Goal: Information Seeking & Learning: Learn about a topic

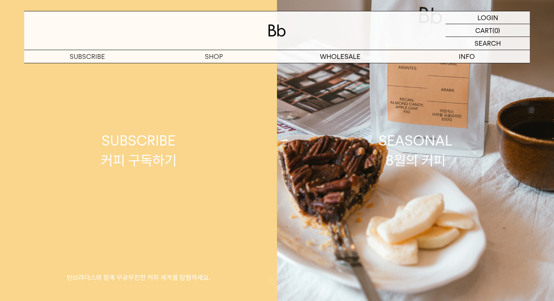
click at [215, 151] on link "SUBSCRIBE 커피 구독하기 빈브라더스와 함께 무궁무진한 커피 세계를 탐험하세요." at bounding box center [138, 150] width 277 height 301
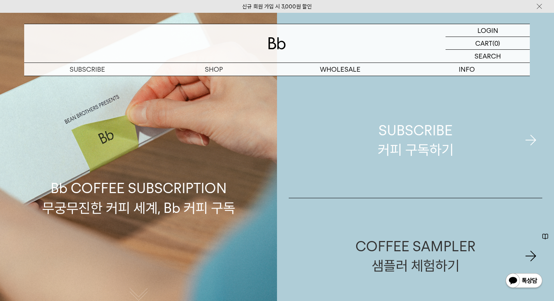
click at [385, 139] on div "SUBSCRIBE 커피 구독하기" at bounding box center [415, 140] width 76 height 39
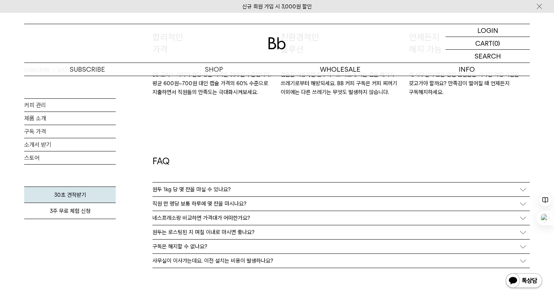
scroll to position [1311, 0]
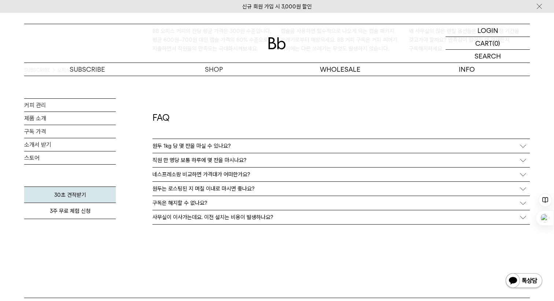
click at [249, 141] on div "원두 1kg 당 몇 잔을 마실 수 있나요?" at bounding box center [340, 146] width 377 height 14
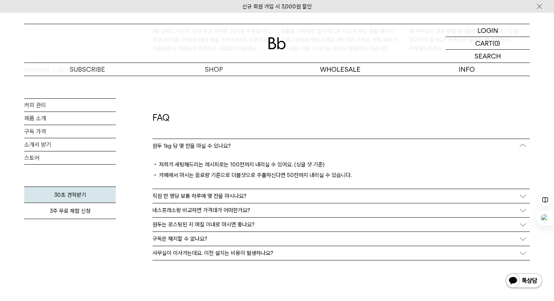
click at [228, 198] on p "직원 한 명당 보통 하루에 몇 잔을 마시나요?" at bounding box center [199, 196] width 94 height 7
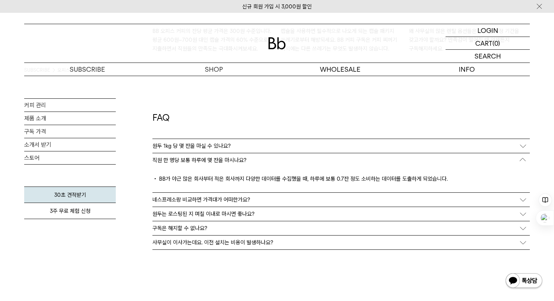
click at [245, 198] on p "네스프레소랑 비교하면 가격대가 어떠한가요?" at bounding box center [201, 200] width 98 height 7
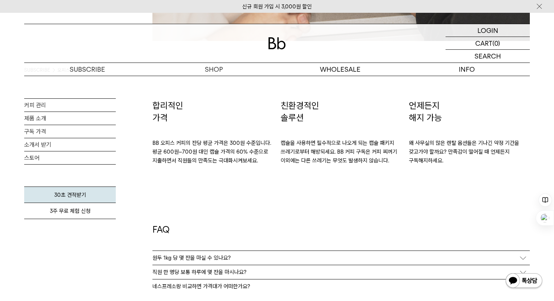
scroll to position [1170, 0]
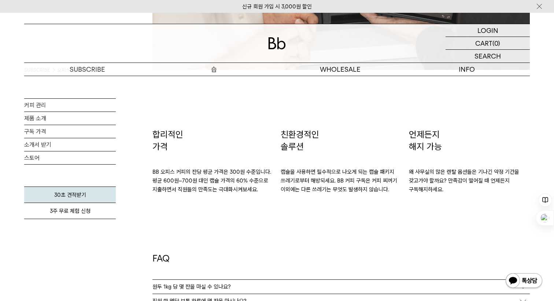
click at [210, 68] on p "숍" at bounding box center [213, 69] width 126 height 13
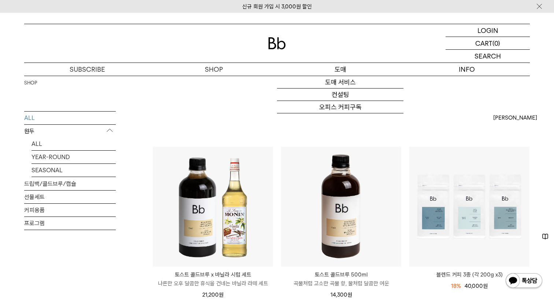
click at [333, 76] on div "도매 서비스 컨설팅 오피스 커피구독" at bounding box center [340, 95] width 126 height 38
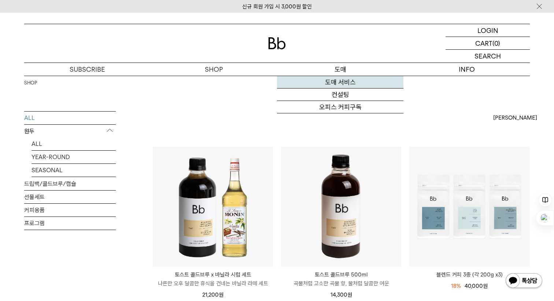
click at [332, 78] on link "도매 서비스" at bounding box center [340, 82] width 126 height 12
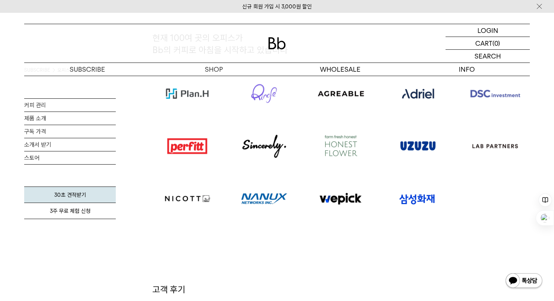
scroll to position [480, 0]
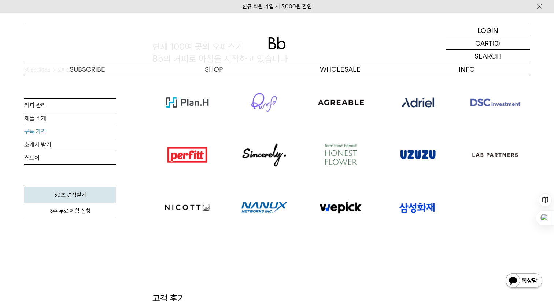
click at [103, 133] on link "구독 가격" at bounding box center [70, 131] width 92 height 13
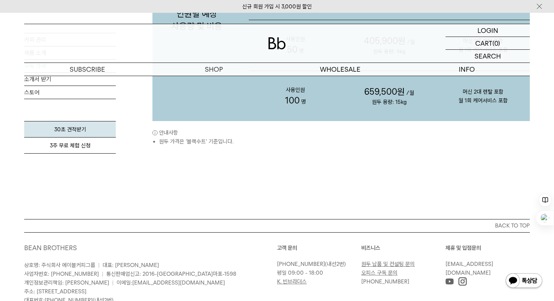
scroll to position [909, 0]
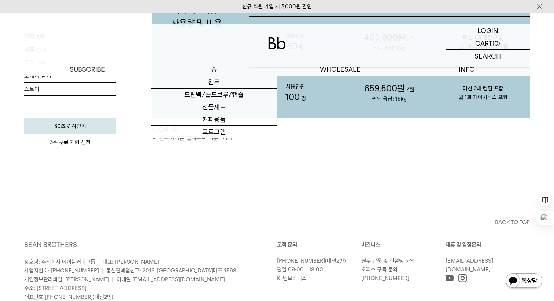
click at [221, 69] on p "숍" at bounding box center [213, 69] width 126 height 13
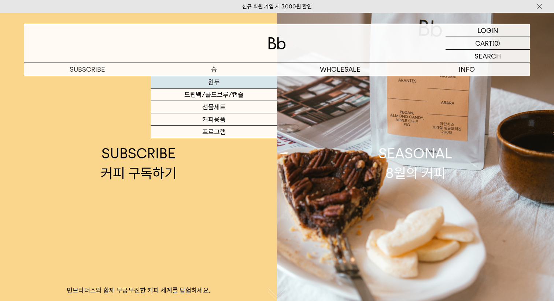
click at [220, 68] on p "숍" at bounding box center [213, 69] width 126 height 13
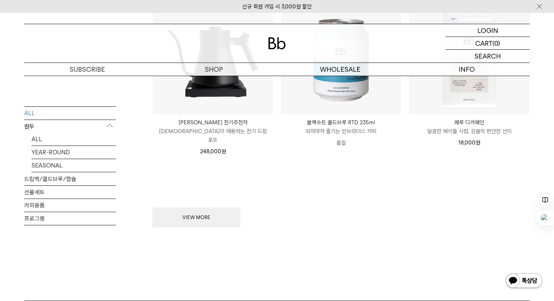
scroll to position [987, 0]
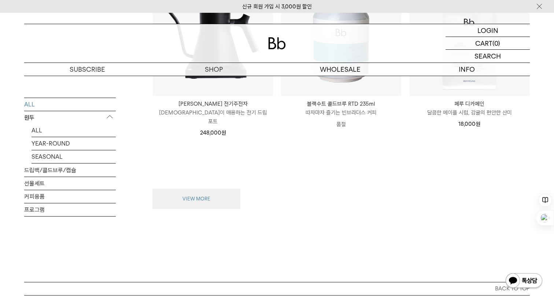
click at [228, 199] on button "VIEW MORE" at bounding box center [196, 199] width 88 height 21
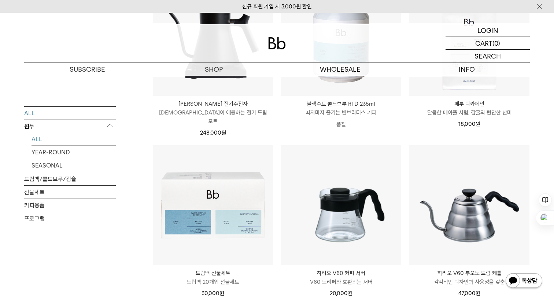
click at [44, 137] on link "ALL" at bounding box center [73, 139] width 84 height 13
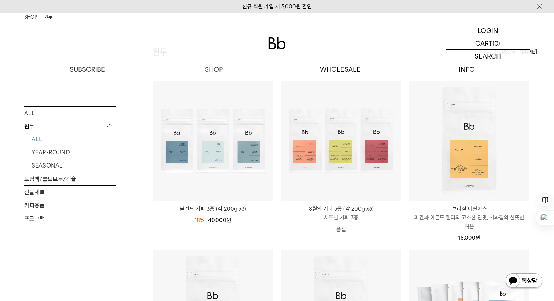
scroll to position [83, 0]
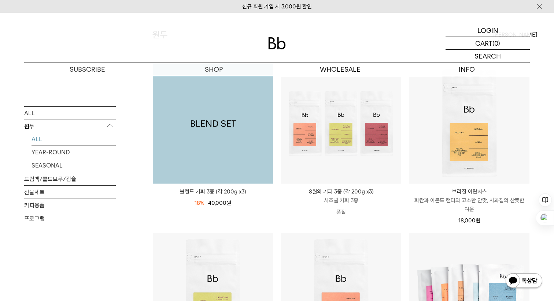
click at [257, 165] on img at bounding box center [213, 124] width 120 height 120
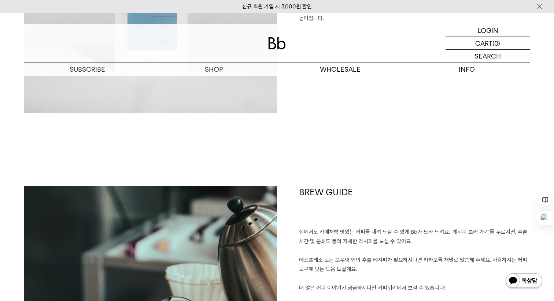
scroll to position [1787, 0]
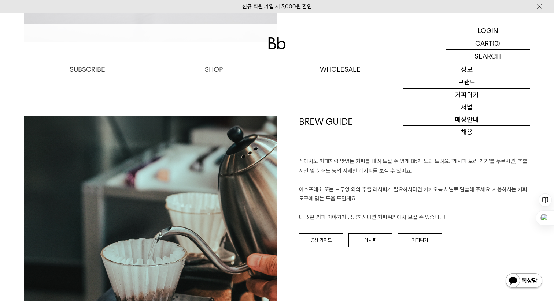
click at [444, 70] on p "정보" at bounding box center [466, 69] width 126 height 13
click at [457, 118] on link "매장안내" at bounding box center [466, 120] width 126 height 12
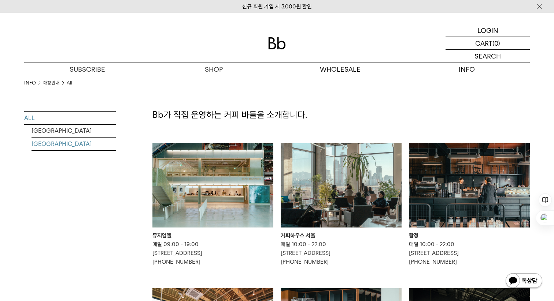
click at [79, 142] on link "[GEOGRAPHIC_DATA]" at bounding box center [73, 144] width 84 height 13
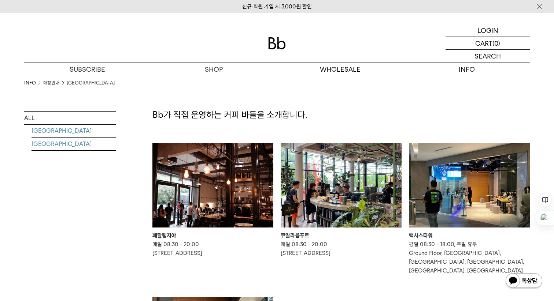
click at [74, 125] on link "[GEOGRAPHIC_DATA]" at bounding box center [73, 130] width 84 height 13
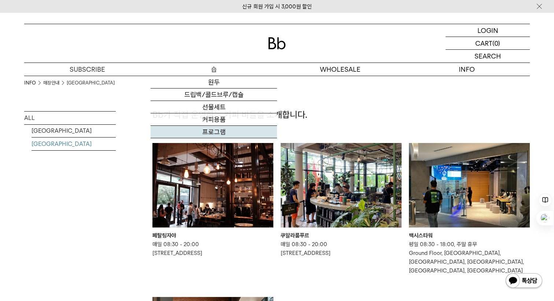
click at [230, 131] on link "프로그램" at bounding box center [213, 132] width 126 height 12
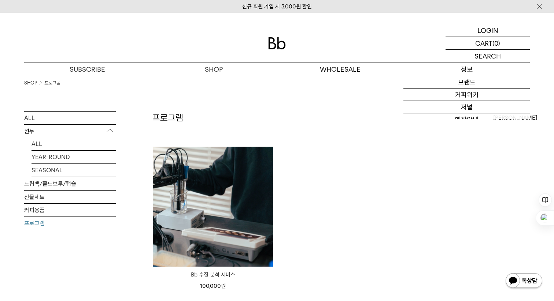
click at [453, 70] on p "정보" at bounding box center [466, 69] width 126 height 13
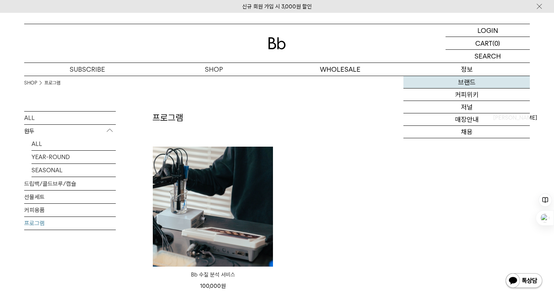
click at [468, 79] on link "브랜드" at bounding box center [466, 82] width 126 height 12
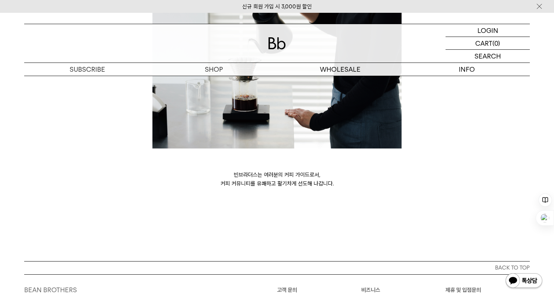
scroll to position [1966, 0]
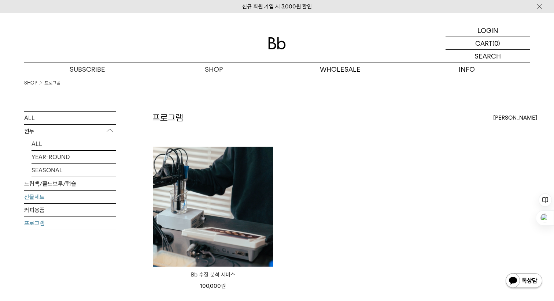
click at [65, 199] on link "선물세트" at bounding box center [70, 197] width 92 height 13
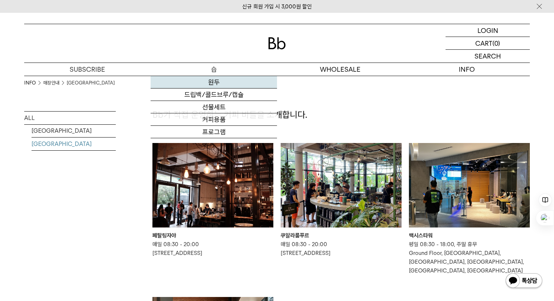
click at [217, 85] on link "원두" at bounding box center [213, 82] width 126 height 12
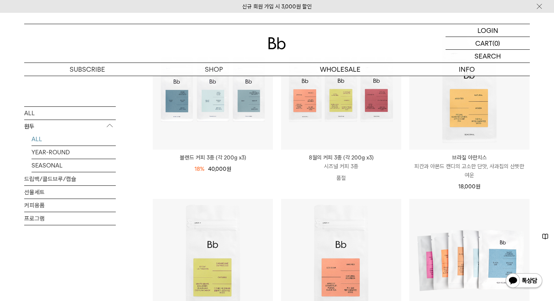
click at [280, 128] on div "SOLD OUT 8월의 커피 3종 (각 200g x3) 시즈널 커피 3종 품절" at bounding box center [340, 111] width 121 height 164
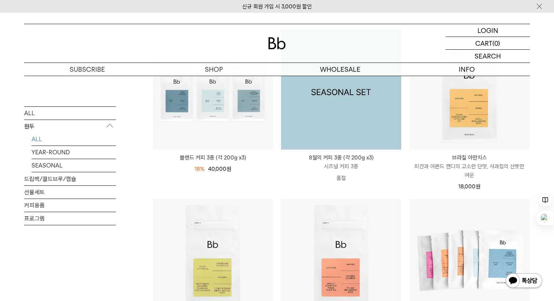
click at [285, 126] on img at bounding box center [341, 90] width 120 height 120
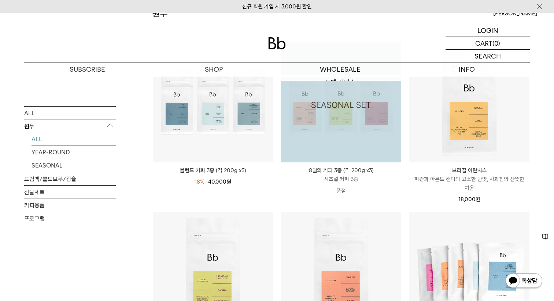
scroll to position [117, 0]
